Goal: Transaction & Acquisition: Download file/media

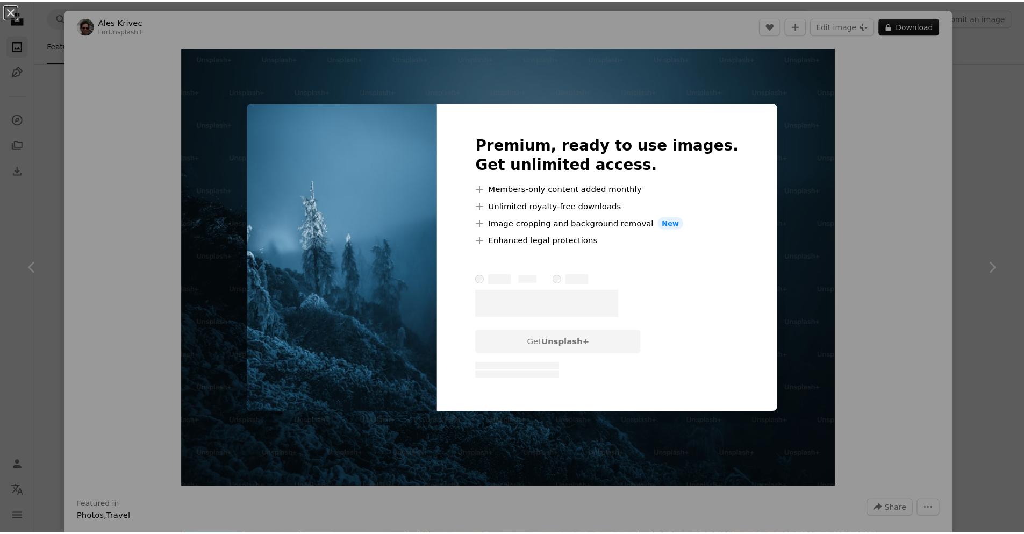
scroll to position [3976, 0]
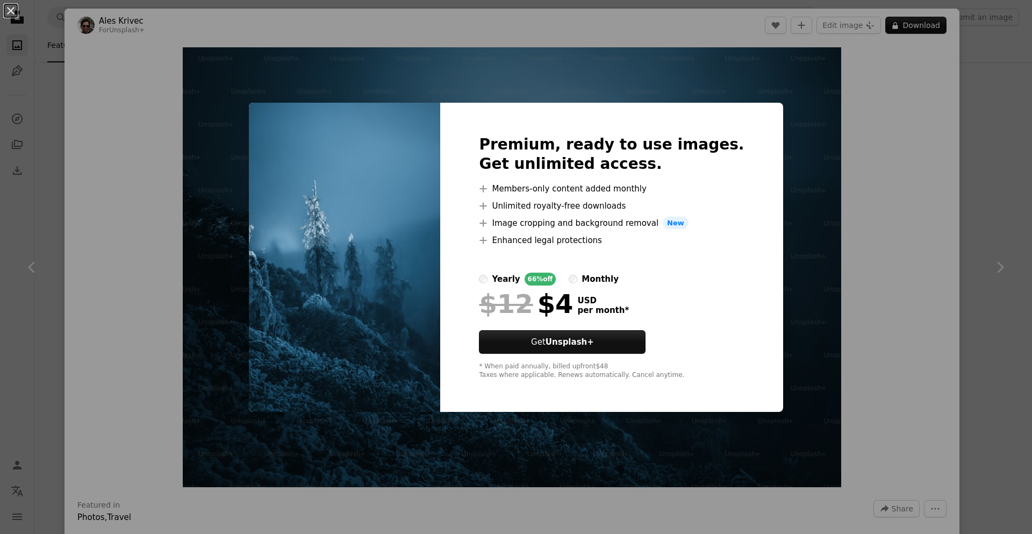
click at [862, 98] on div "An X shape Premium, ready to use images. Get unlimited access. A plus sign Memb…" at bounding box center [516, 267] width 1032 height 534
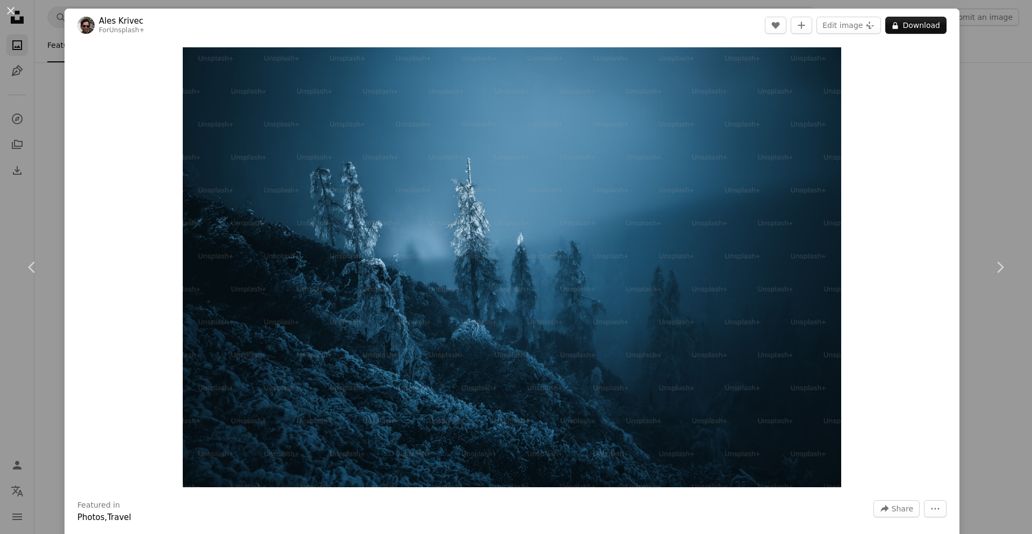
click at [963, 49] on div "An X shape Chevron left Chevron right Ales Krivec For Unsplash+ A heart A plus …" at bounding box center [516, 267] width 1032 height 534
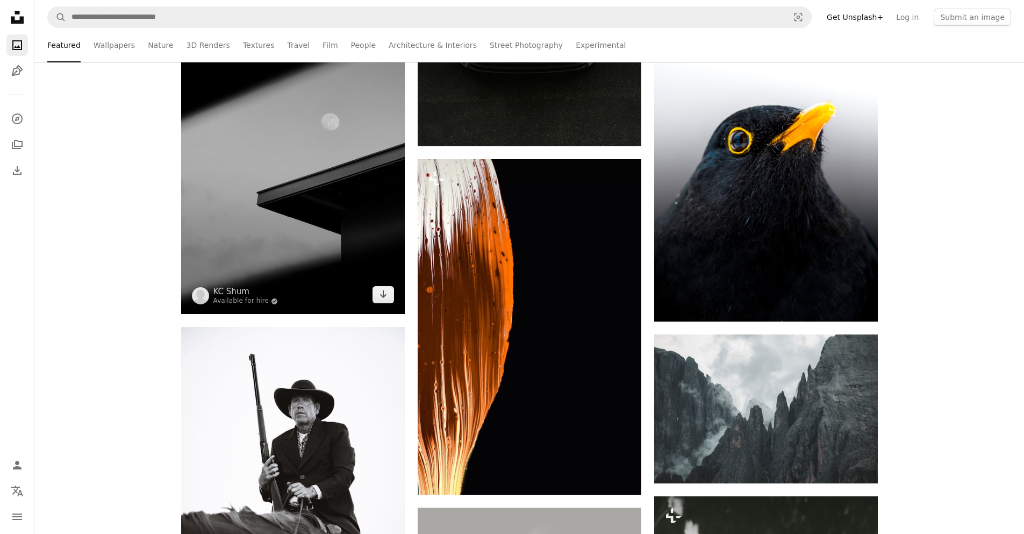
scroll to position [7953, 0]
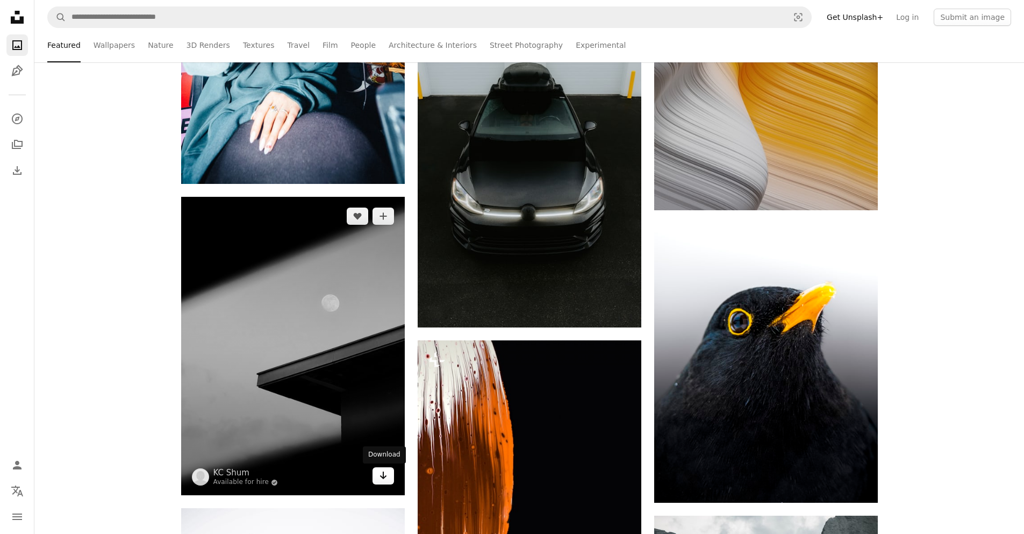
click at [380, 476] on icon "Download" at bounding box center [382, 475] width 7 height 8
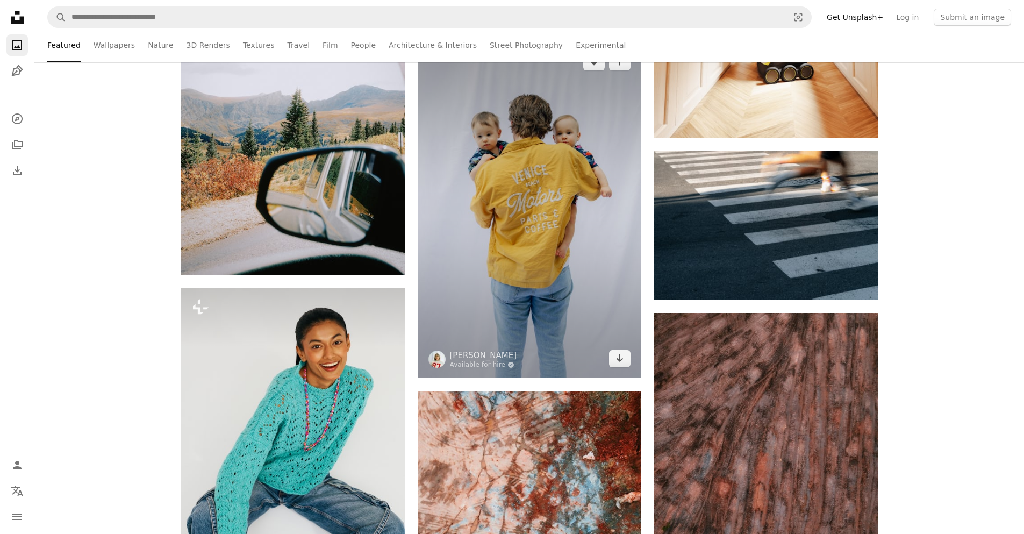
scroll to position [13595, 0]
